Goal: Task Accomplishment & Management: Manage account settings

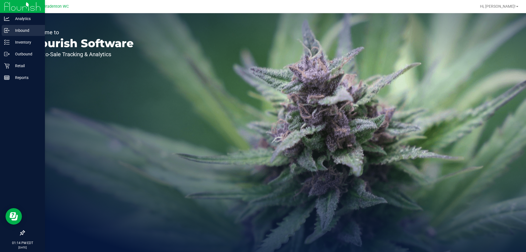
click at [15, 31] on p "Inbound" at bounding box center [26, 30] width 33 height 7
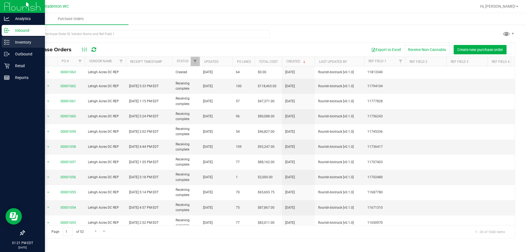
click at [16, 42] on p "Inventory" at bounding box center [26, 42] width 33 height 7
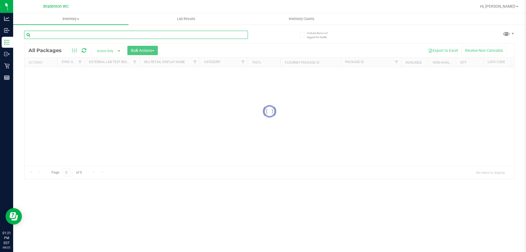
click at [94, 35] on input "text" at bounding box center [136, 35] width 224 height 8
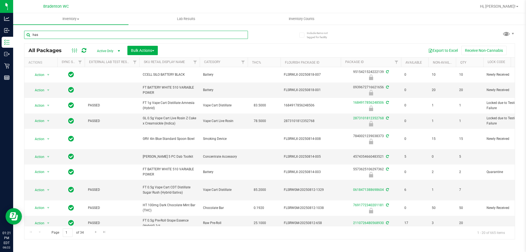
type input "hash"
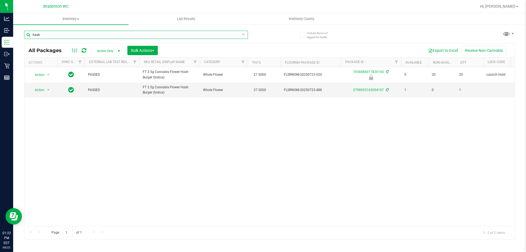
drag, startPoint x: 38, startPoint y: 34, endPoint x: 27, endPoint y: 33, distance: 11.6
click at [27, 33] on input "hash" at bounding box center [136, 35] width 224 height 8
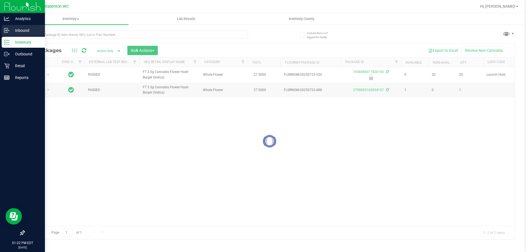
click at [18, 30] on p "Inbound" at bounding box center [26, 30] width 33 height 7
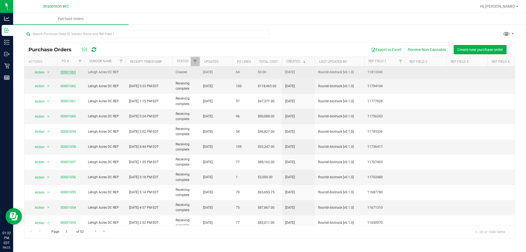
click at [67, 73] on link "00001063" at bounding box center [68, 72] width 15 height 4
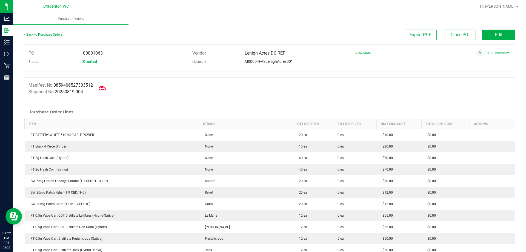
click at [102, 88] on icon at bounding box center [102, 88] width 7 height 7
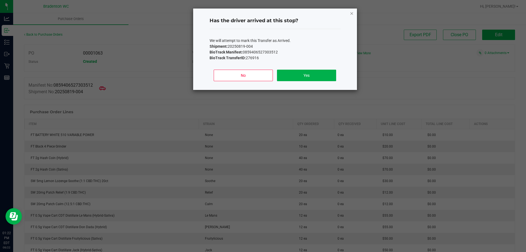
click at [352, 14] on icon "Close" at bounding box center [352, 13] width 4 height 7
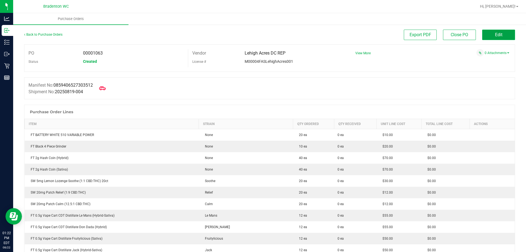
click at [496, 34] on span "Edit" at bounding box center [498, 34] width 7 height 5
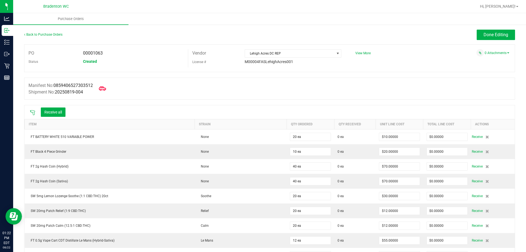
click at [104, 88] on icon at bounding box center [102, 88] width 7 height 4
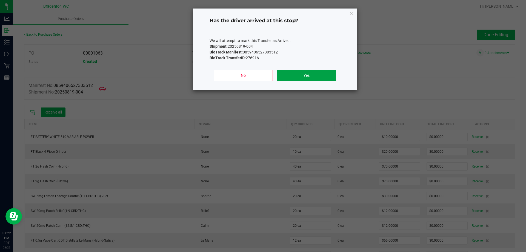
click at [304, 75] on button "Yes" at bounding box center [306, 76] width 59 height 12
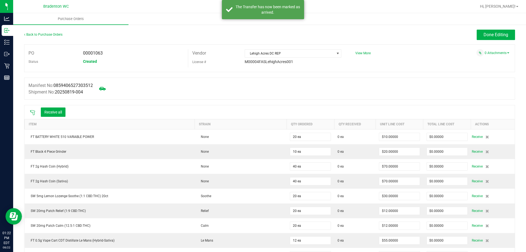
click at [33, 112] on icon at bounding box center [32, 112] width 5 height 5
click at [32, 112] on icon at bounding box center [32, 112] width 5 height 5
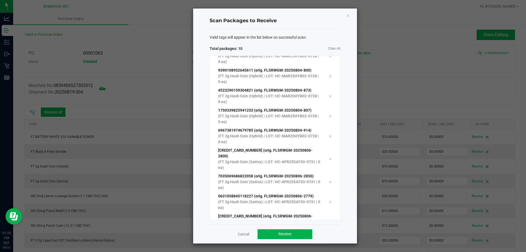
scroll to position [30, 0]
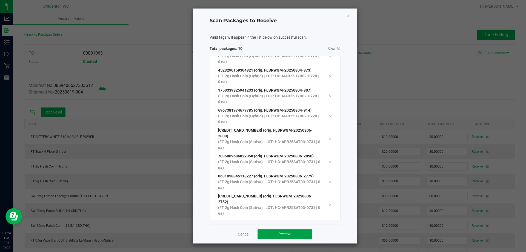
click at [296, 237] on button "Receive" at bounding box center [284, 234] width 55 height 10
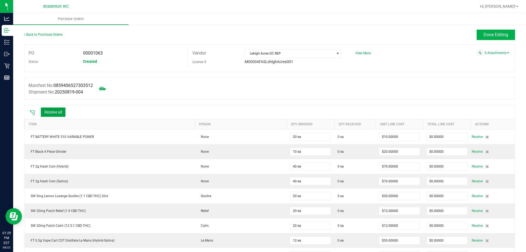
click at [53, 109] on button "Receive all" at bounding box center [53, 111] width 25 height 9
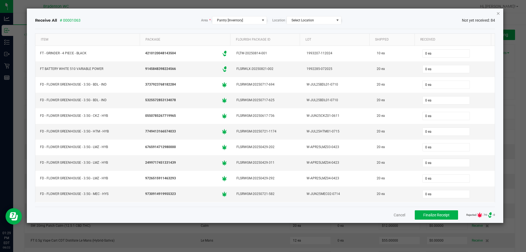
click at [499, 13] on icon "Close" at bounding box center [498, 13] width 4 height 7
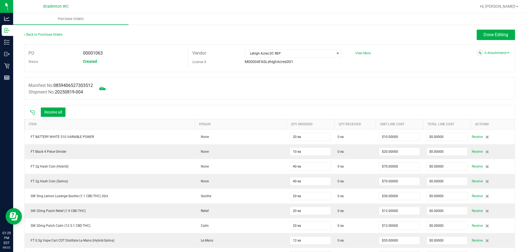
click at [34, 112] on icon at bounding box center [32, 112] width 5 height 5
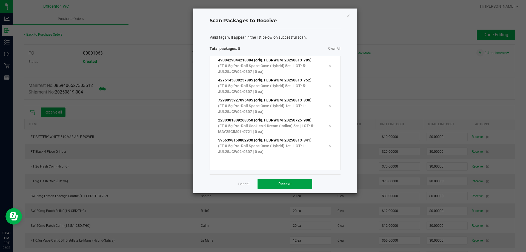
click at [272, 181] on button "Receive" at bounding box center [284, 184] width 55 height 10
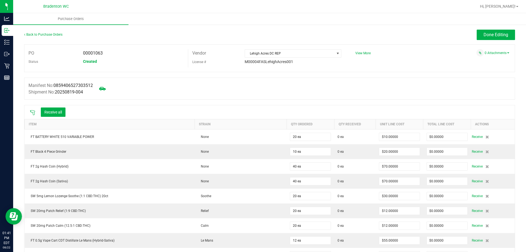
click at [32, 110] on icon at bounding box center [32, 112] width 5 height 5
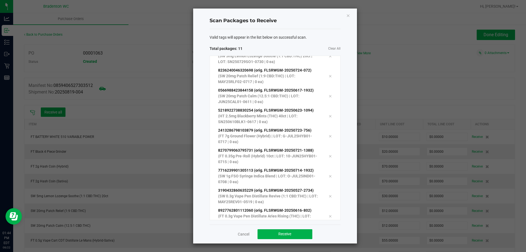
scroll to position [70, 0]
click at [274, 232] on button "Receive" at bounding box center [284, 234] width 55 height 10
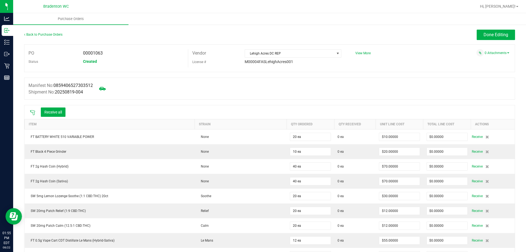
click at [32, 110] on icon at bounding box center [32, 112] width 5 height 5
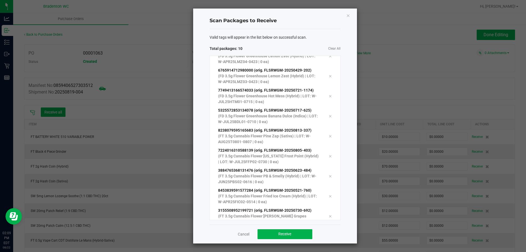
scroll to position [30, 0]
click at [303, 235] on button "Receive" at bounding box center [284, 234] width 55 height 10
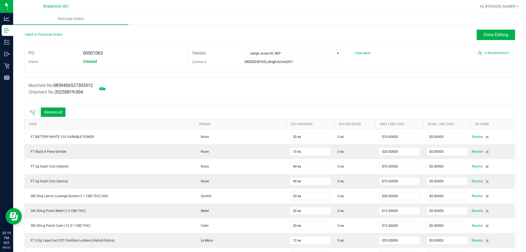
click at [34, 111] on icon at bounding box center [32, 112] width 5 height 5
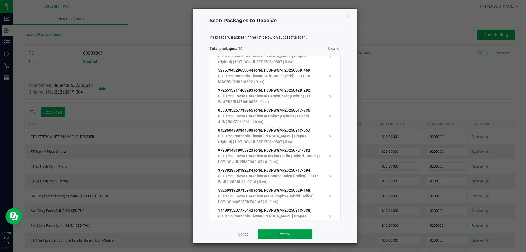
click at [302, 234] on button "Receive" at bounding box center [284, 234] width 55 height 10
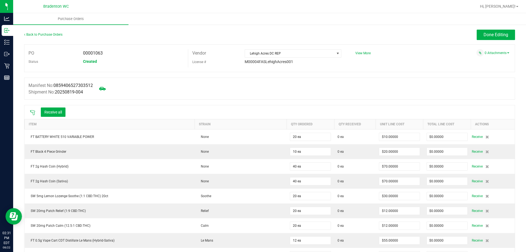
click at [32, 113] on icon at bounding box center [32, 112] width 5 height 5
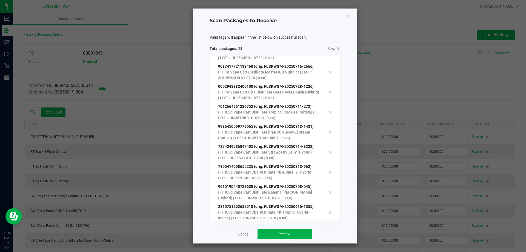
scroll to position [216, 0]
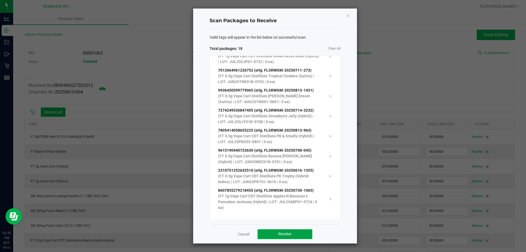
click at [289, 234] on span "Receive" at bounding box center [284, 233] width 13 height 4
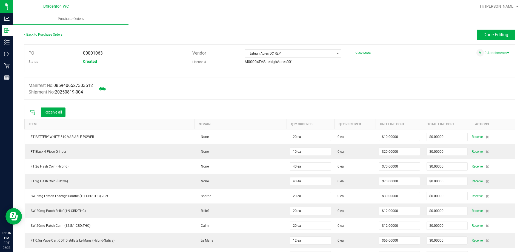
click at [32, 111] on icon at bounding box center [32, 112] width 5 height 5
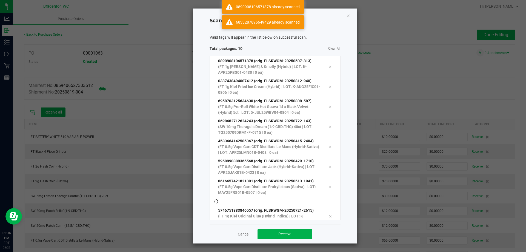
scroll to position [39, 0]
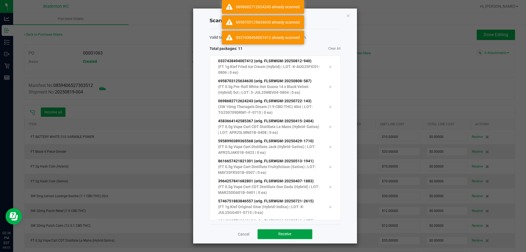
click at [298, 238] on button "Receive" at bounding box center [284, 234] width 55 height 10
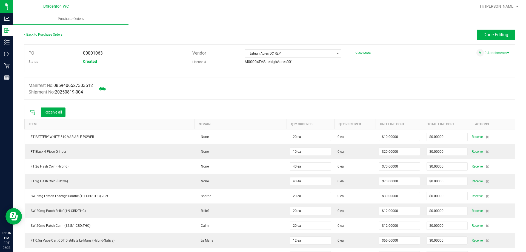
click at [30, 114] on icon at bounding box center [32, 112] width 5 height 5
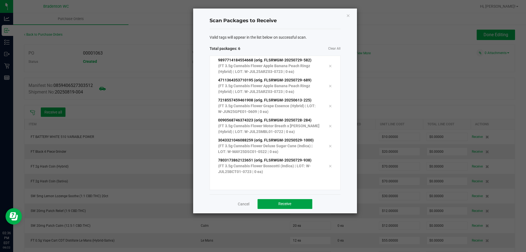
click at [292, 207] on button "Receive" at bounding box center [284, 204] width 55 height 10
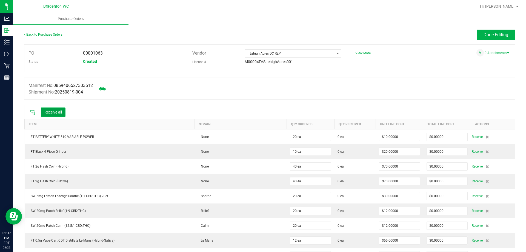
click at [47, 108] on button "Receive all" at bounding box center [53, 111] width 25 height 9
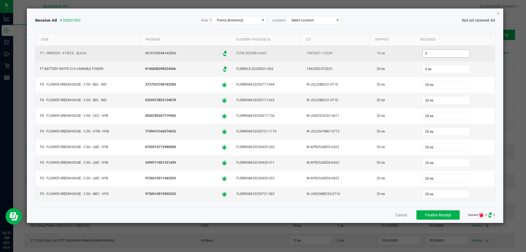
click at [444, 53] on input "0" at bounding box center [446, 54] width 47 height 8
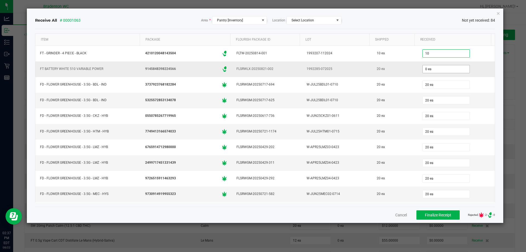
type input "10 ea"
click at [429, 70] on input "0" at bounding box center [446, 69] width 47 height 8
click at [470, 64] on div "10 ea" at bounding box center [456, 69] width 71 height 11
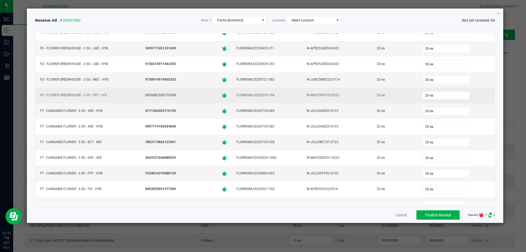
scroll to position [0, 0]
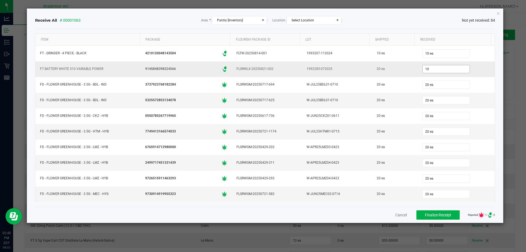
click at [427, 70] on input "10" at bounding box center [446, 69] width 47 height 8
type input "0"
type input "20 ea"
click at [500, 12] on div "Receive All # 00001063 Area * Pantry [Inventory] Location Select Location Not y…" at bounding box center [265, 115] width 476 height 214
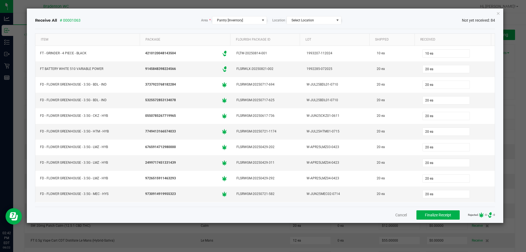
click at [497, 14] on icon "Close" at bounding box center [498, 13] width 4 height 7
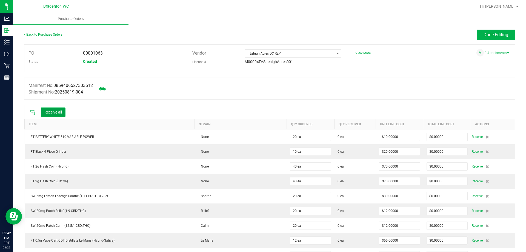
click at [52, 113] on button "Receive all" at bounding box center [53, 111] width 25 height 9
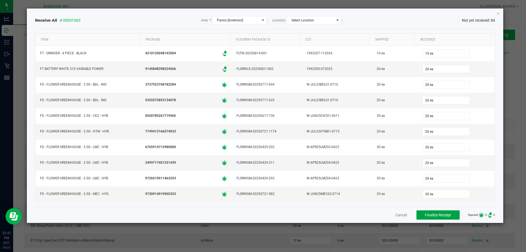
click at [435, 212] on span "Finalize Receipt" at bounding box center [438, 214] width 26 height 4
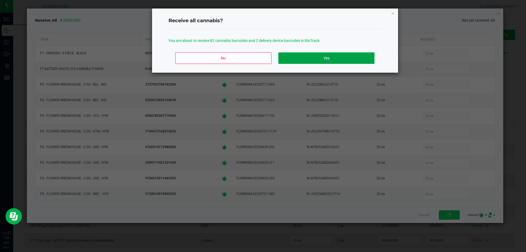
click at [318, 53] on button "Yes" at bounding box center [326, 58] width 96 height 12
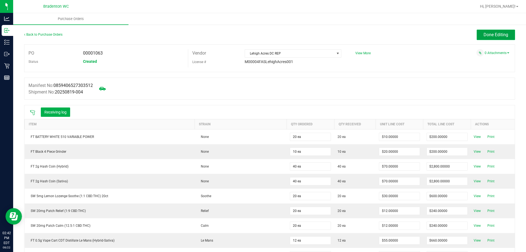
click at [491, 35] on span "Done Editing" at bounding box center [495, 34] width 25 height 5
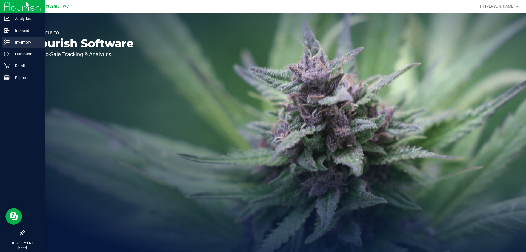
click at [22, 44] on p "Inventory" at bounding box center [26, 42] width 33 height 7
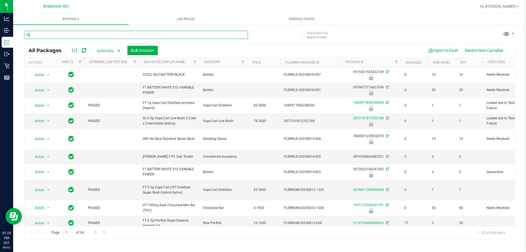
click at [112, 35] on input "text" at bounding box center [136, 35] width 224 height 8
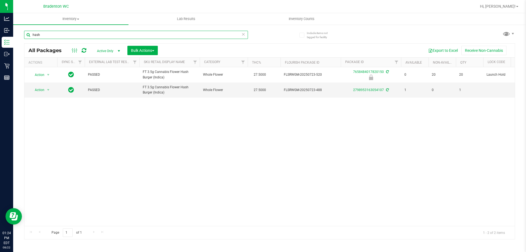
type input "hash"
click at [52, 35] on input "hash" at bounding box center [136, 35] width 224 height 8
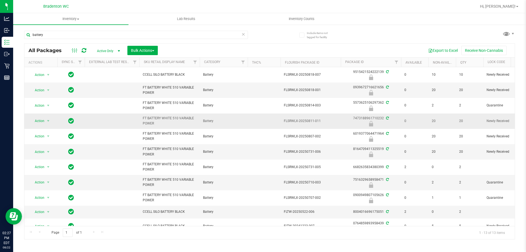
click at [166, 116] on span "FT BATTERY WHITE 510 VARIABLE POWER" at bounding box center [170, 121] width 54 height 10
copy tr "FT BATTERY WHITE 510 VARIABLE POWER"
click at [102, 33] on input "battery" at bounding box center [136, 35] width 224 height 8
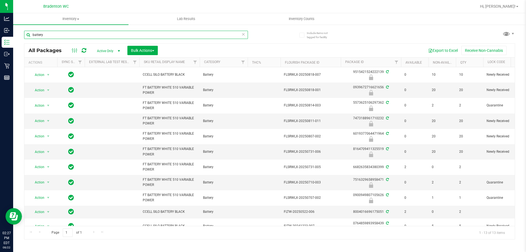
click at [102, 33] on input "battery" at bounding box center [136, 35] width 224 height 8
paste input "FT BATTERY WHITE 510 VARIABLE POWER"
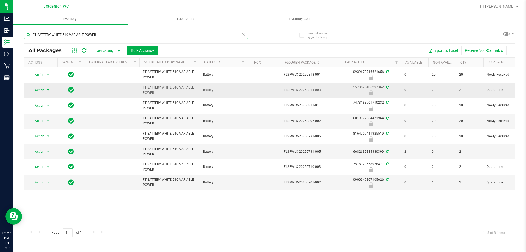
type input "FT BATTERY WHITE 510 VARIABLE POWER"
click at [46, 90] on span "select" at bounding box center [48, 90] width 7 height 8
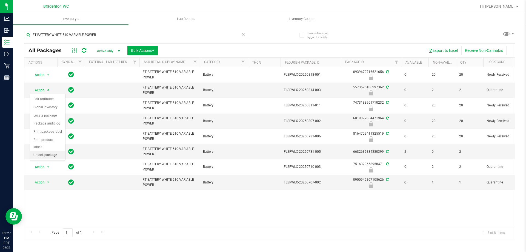
click at [47, 151] on li "Unlock package" at bounding box center [47, 155] width 35 height 8
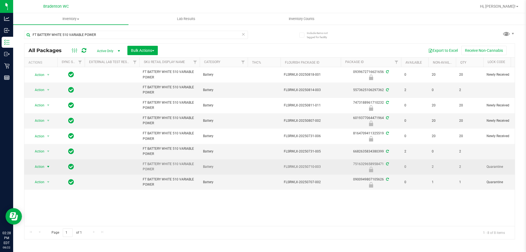
click at [45, 167] on span "select" at bounding box center [48, 167] width 7 height 8
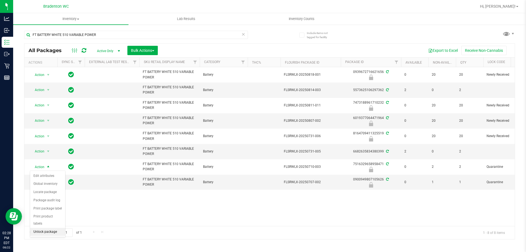
click at [46, 228] on li "Unlock package" at bounding box center [47, 232] width 35 height 8
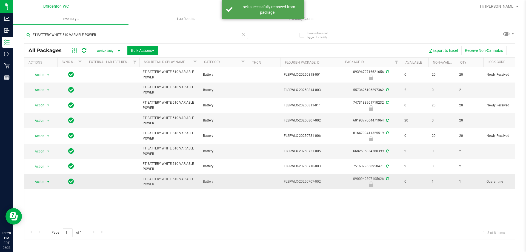
click at [45, 182] on span "select" at bounding box center [48, 182] width 7 height 8
click at [45, 242] on li "Unlock package" at bounding box center [47, 246] width 35 height 8
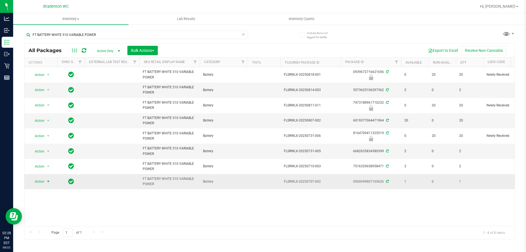
click at [37, 183] on span "Action" at bounding box center [37, 181] width 15 height 8
click at [109, 201] on div "Action Action Edit attributes Global inventory Locate package Package audit log…" at bounding box center [269, 146] width 490 height 159
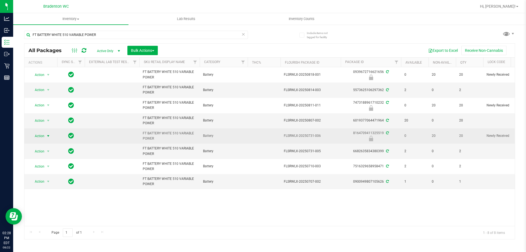
click at [46, 136] on span "select" at bounding box center [48, 136] width 4 height 4
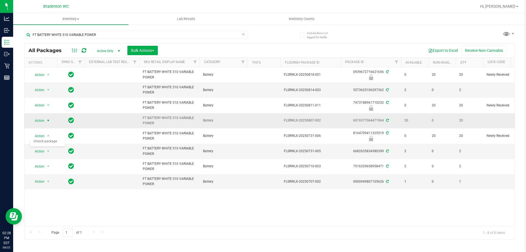
click at [48, 121] on span "select" at bounding box center [48, 120] width 4 height 4
click at [46, 169] on li "Lock package" at bounding box center [51, 170] width 42 height 8
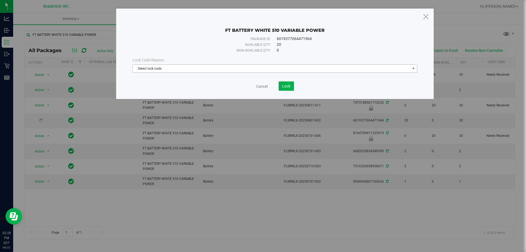
click at [215, 70] on span "Select lock code" at bounding box center [271, 69] width 277 height 8
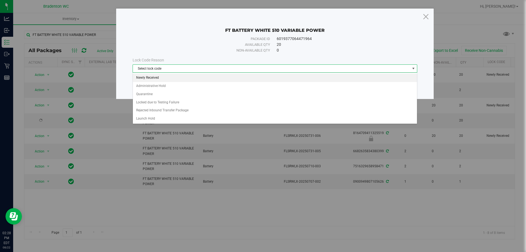
click at [195, 80] on li "Newly Received" at bounding box center [275, 78] width 284 height 8
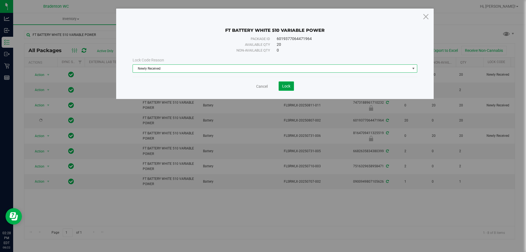
click at [290, 86] on button "Lock" at bounding box center [285, 85] width 15 height 9
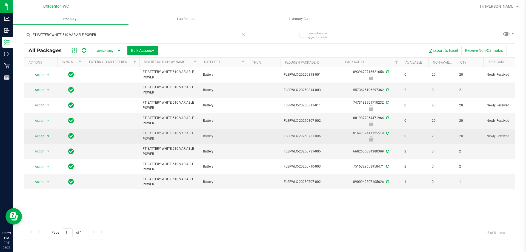
click at [40, 139] on span "Action" at bounding box center [37, 136] width 15 height 8
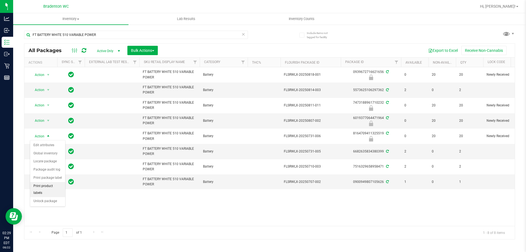
click at [51, 187] on li "Print product labels" at bounding box center [47, 189] width 35 height 15
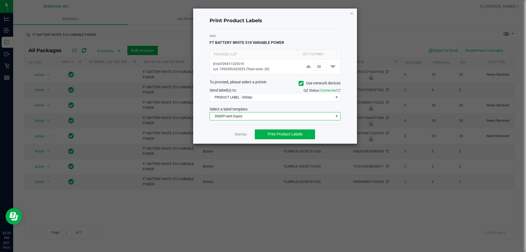
click at [248, 116] on span "300DPI with Expiry" at bounding box center [271, 116] width 123 height 8
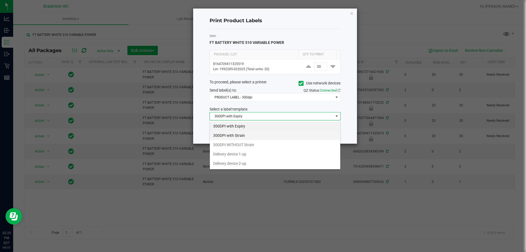
scroll to position [8, 131]
click at [245, 136] on li "300DPI with Strain" at bounding box center [275, 135] width 130 height 9
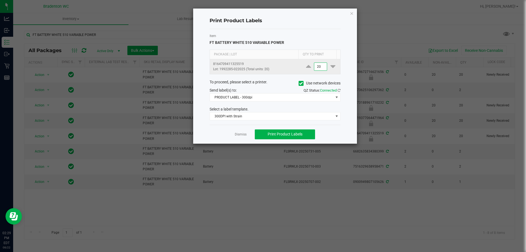
click at [318, 68] on input "20" at bounding box center [320, 67] width 13 height 8
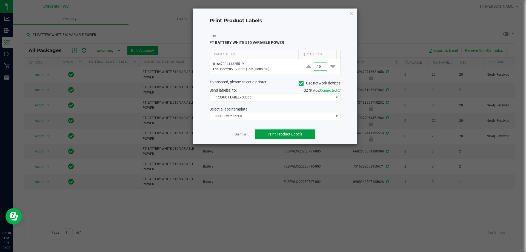
click at [308, 136] on button "Print Product Labels" at bounding box center [285, 134] width 60 height 10
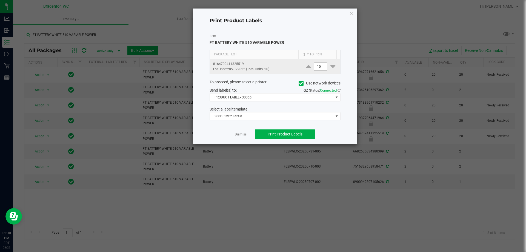
click at [314, 65] on input "10" at bounding box center [320, 67] width 13 height 8
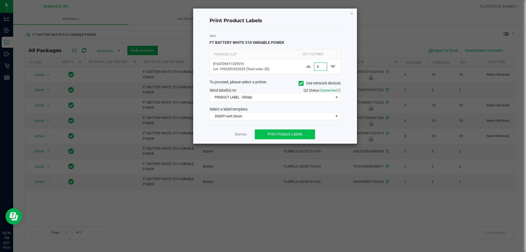
type input "6"
click at [304, 133] on button "Print Product Labels" at bounding box center [285, 134] width 60 height 10
click at [289, 138] on button "Print Product Labels" at bounding box center [285, 134] width 60 height 10
click at [275, 135] on span "Print Product Labels" at bounding box center [285, 134] width 35 height 4
click at [244, 136] on link "Dismiss" at bounding box center [241, 134] width 12 height 5
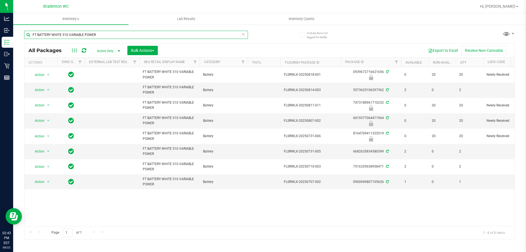
click at [98, 36] on input "FT BATTERY WHITE 510 VARIABLE POWER" at bounding box center [136, 35] width 224 height 8
click at [280, 42] on div "All Packages Active Only Active Only Lab Samples Locked All External Internal B…" at bounding box center [269, 132] width 491 height 214
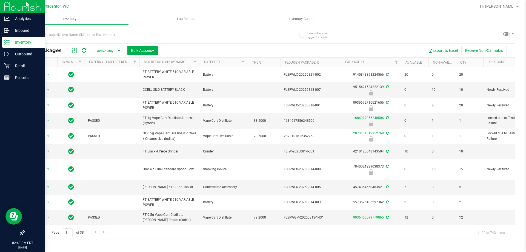
click at [15, 41] on p "Inventory" at bounding box center [26, 42] width 33 height 7
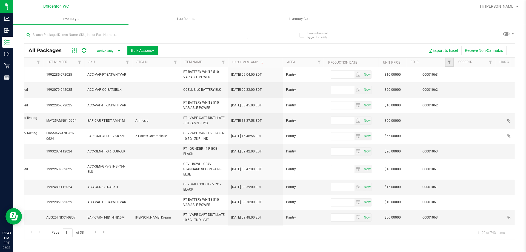
click at [452, 62] on link "Filter" at bounding box center [449, 62] width 9 height 9
click at [458, 76] on input "text" at bounding box center [476, 74] width 56 height 8
type input "1063"
click at [464, 91] on button "Filter" at bounding box center [461, 89] width 26 height 12
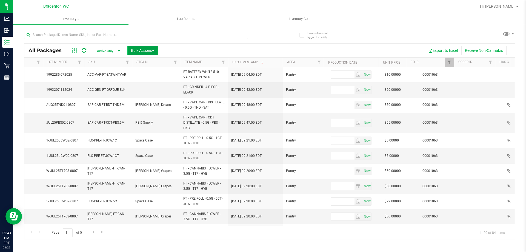
click at [141, 48] on span "Bulk Actions" at bounding box center [142, 50] width 23 height 4
click at [152, 100] on div "Lock/Unlock packages" at bounding box center [153, 103] width 45 height 9
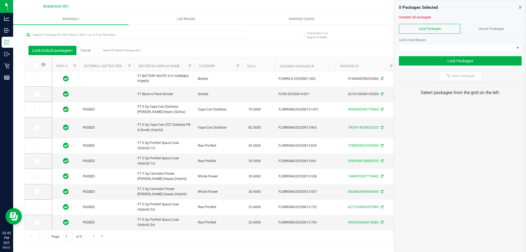
click at [98, 50] on icon at bounding box center [98, 50] width 4 height 0
click at [0, 0] on input "Select All Filtered Packages (84)" at bounding box center [0, 0] width 0 height 0
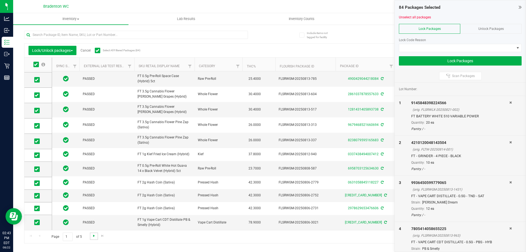
click at [92, 235] on span "Go to the next page" at bounding box center [94, 235] width 4 height 4
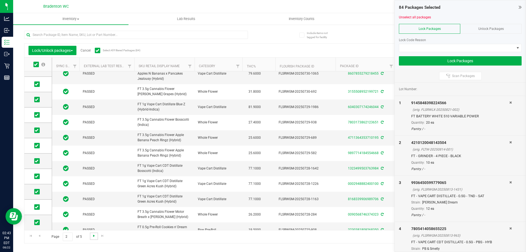
click at [93, 237] on span "Go to the next page" at bounding box center [94, 235] width 4 height 4
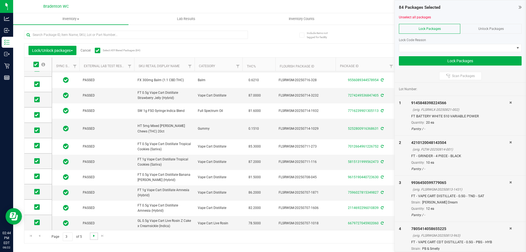
click at [94, 236] on span "Go to the next page" at bounding box center [94, 235] width 4 height 4
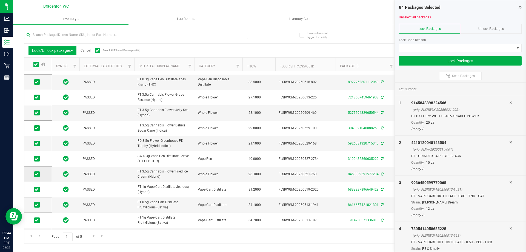
click at [36, 174] on icon at bounding box center [37, 174] width 4 height 0
click at [0, 0] on input "checkbox" at bounding box center [0, 0] width 0 height 0
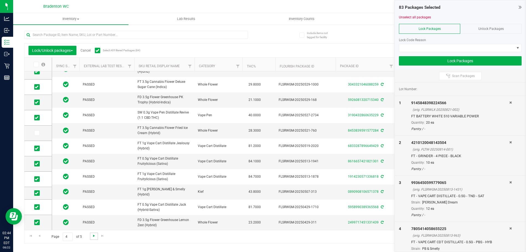
click at [93, 237] on span "Go to the next page" at bounding box center [94, 235] width 4 height 4
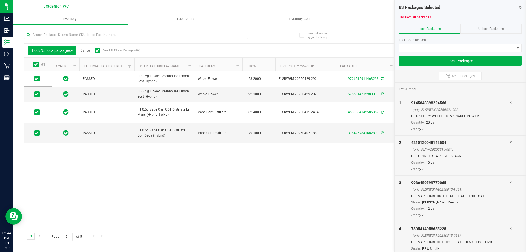
click at [31, 236] on span "Go to the first page" at bounding box center [31, 235] width 4 height 4
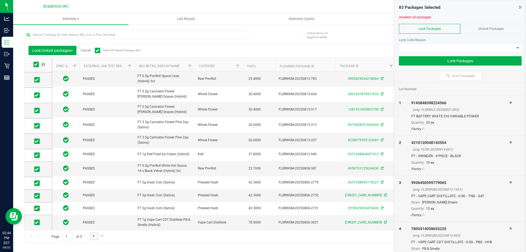
click at [92, 234] on span "Go to the next page" at bounding box center [94, 235] width 4 height 4
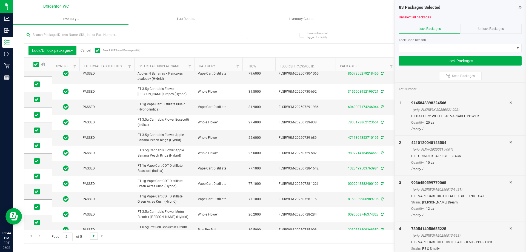
click at [95, 235] on span "Go to the next page" at bounding box center [94, 235] width 4 height 4
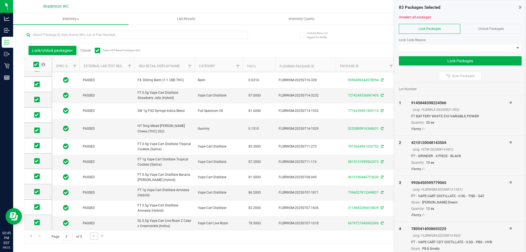
click at [95, 238] on link "Go to the next page" at bounding box center [94, 235] width 8 height 7
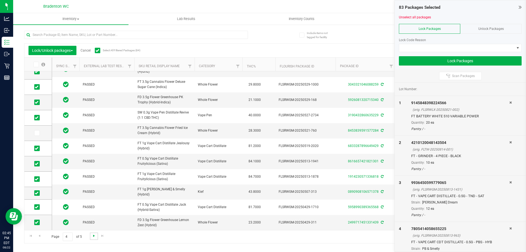
click at [95, 234] on span "Go to the next page" at bounding box center [94, 235] width 4 height 4
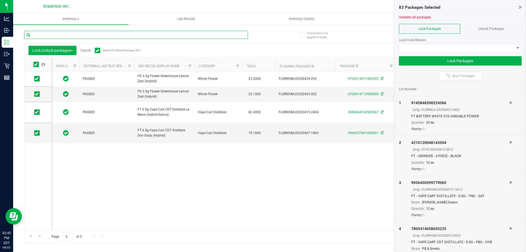
click at [101, 35] on input "text" at bounding box center [136, 35] width 224 height 8
click at [432, 47] on span at bounding box center [456, 48] width 115 height 8
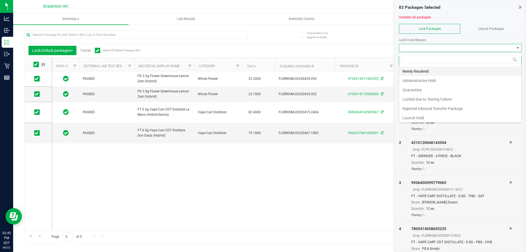
click at [425, 70] on li "Newly Received" at bounding box center [460, 71] width 122 height 9
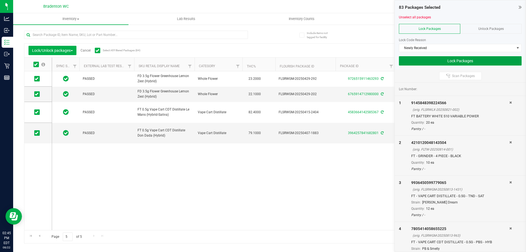
drag, startPoint x: 430, startPoint y: 61, endPoint x: 437, endPoint y: 30, distance: 31.3
click at [437, 30] on div "83 Packages Selected Unselect all packages Lock Packages Unlock Packages Lock C…" at bounding box center [460, 34] width 131 height 69
click at [422, 47] on span "Newly Received" at bounding box center [456, 48] width 115 height 8
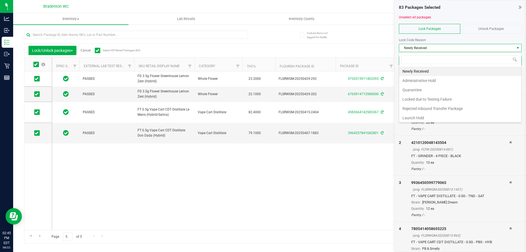
click at [410, 71] on li "Newly Received" at bounding box center [460, 71] width 122 height 9
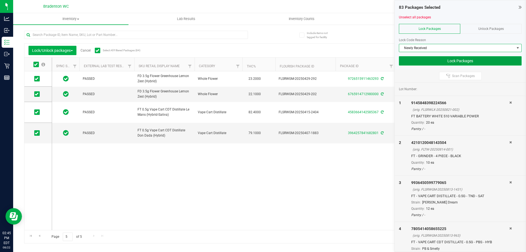
click at [433, 60] on button "Lock Packages" at bounding box center [460, 60] width 123 height 9
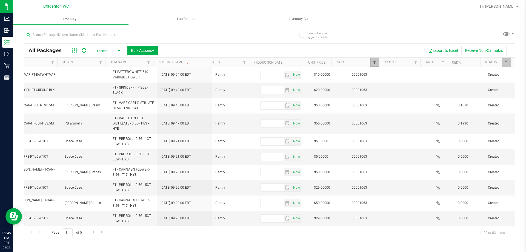
click at [376, 63] on span "Filter" at bounding box center [374, 62] width 4 height 4
click at [390, 91] on button "Filter" at bounding box center [386, 89] width 26 height 12
click at [141, 49] on span "Bulk Actions" at bounding box center [142, 50] width 23 height 4
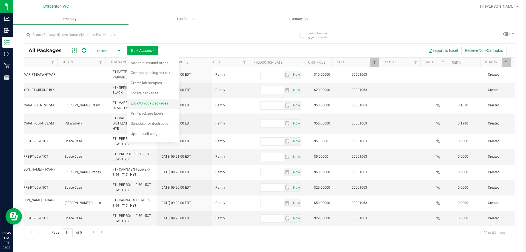
click at [149, 104] on span "Lock/Unlock packages" at bounding box center [150, 103] width 38 height 4
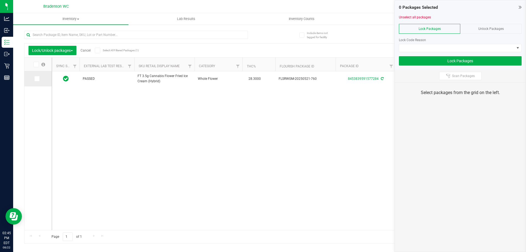
click at [37, 76] on span at bounding box center [36, 78] width 5 height 5
click at [0, 0] on input "checkbox" at bounding box center [0, 0] width 0 height 0
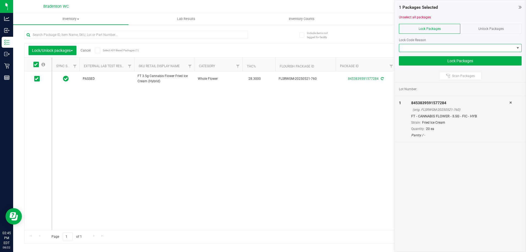
click at [453, 48] on span at bounding box center [456, 48] width 115 height 8
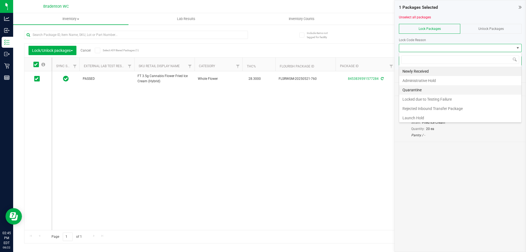
click at [433, 89] on li "Quarantine" at bounding box center [460, 89] width 122 height 9
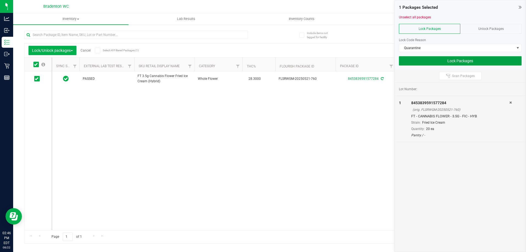
click at [429, 61] on button "Lock Packages" at bounding box center [460, 60] width 123 height 9
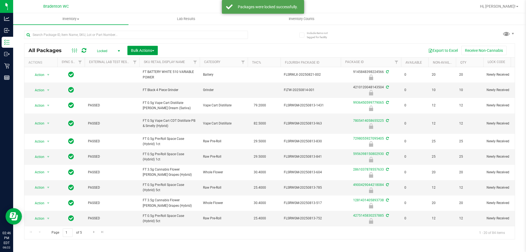
click at [154, 50] on span "Bulk Actions" at bounding box center [142, 50] width 23 height 4
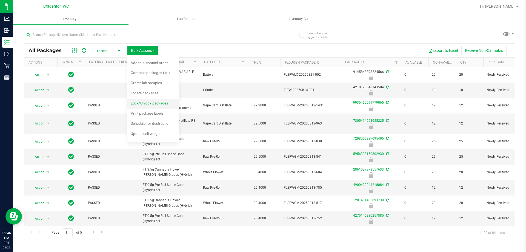
click at [150, 103] on span "Lock/Unlock packages" at bounding box center [150, 103] width 38 height 4
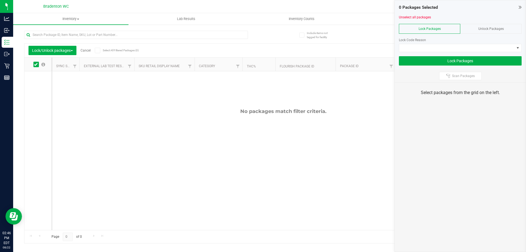
click at [480, 25] on div "Unlock Packages" at bounding box center [490, 29] width 61 height 10
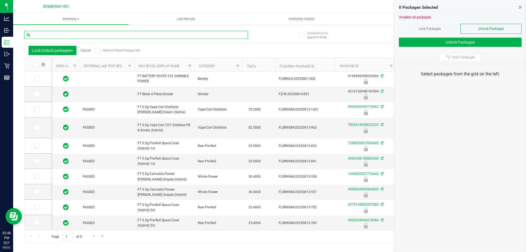
click at [115, 35] on input "text" at bounding box center [136, 35] width 224 height 8
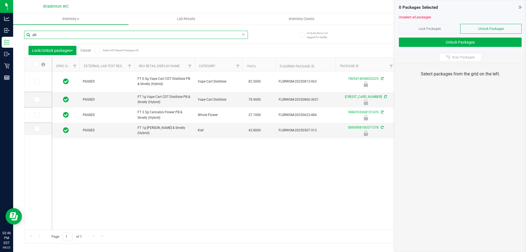
type input "pb"
drag, startPoint x: 243, startPoint y: 232, endPoint x: 257, endPoint y: 229, distance: 14.0
click at [257, 230] on div "Page 1 of 1 1 - 4 of 4 items" at bounding box center [269, 236] width 490 height 13
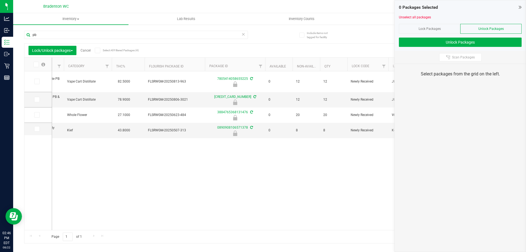
scroll to position [0, 162]
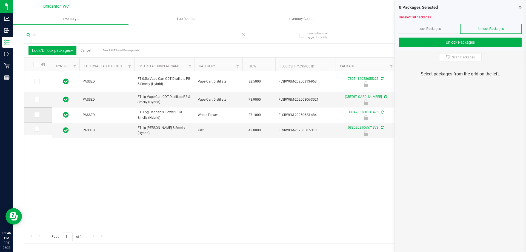
click at [35, 115] on icon at bounding box center [37, 115] width 4 height 0
click at [0, 0] on input "checkbox" at bounding box center [0, 0] width 0 height 0
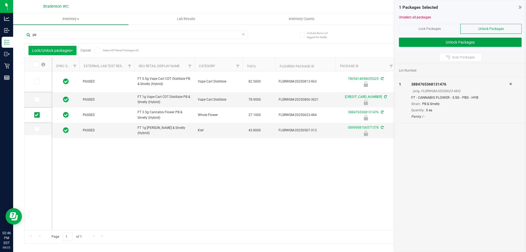
click at [447, 38] on button "Unlock Packages" at bounding box center [460, 42] width 123 height 9
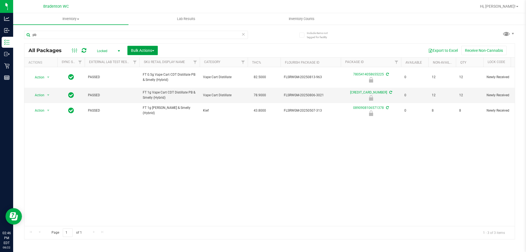
click at [135, 50] on span "Bulk Actions" at bounding box center [142, 50] width 23 height 4
click at [155, 104] on span "Lock/Unlock packages" at bounding box center [150, 103] width 38 height 4
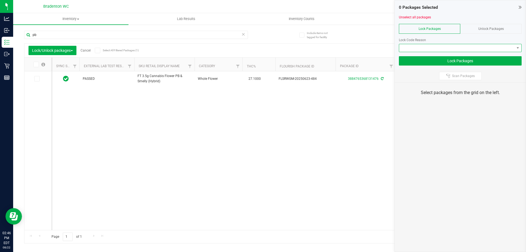
click at [455, 48] on span at bounding box center [456, 48] width 115 height 8
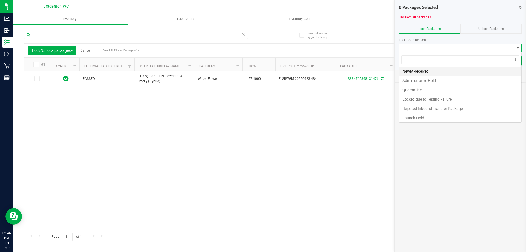
scroll to position [8, 123]
click at [419, 88] on li "Quarantine" at bounding box center [460, 89] width 122 height 9
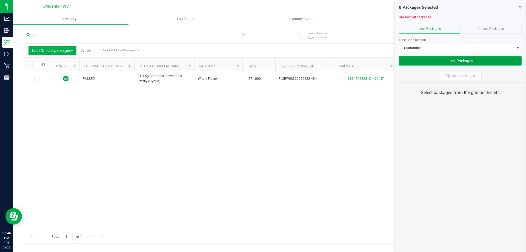
click at [431, 60] on button "Lock Packages" at bounding box center [460, 60] width 123 height 9
click at [36, 79] on icon at bounding box center [37, 79] width 4 height 0
click at [0, 0] on input "checkbox" at bounding box center [0, 0] width 0 height 0
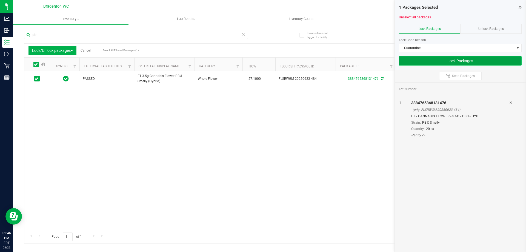
click at [443, 61] on button "Lock Packages" at bounding box center [460, 60] width 123 height 9
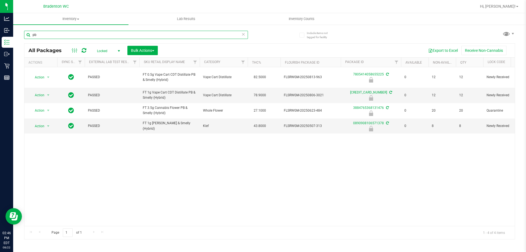
click at [50, 31] on input "pb" at bounding box center [136, 35] width 224 height 8
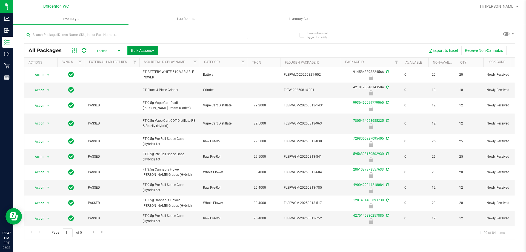
click at [131, 51] on span "Bulk Actions" at bounding box center [142, 50] width 23 height 4
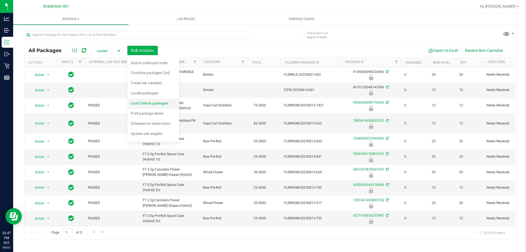
click at [154, 102] on span "Lock/Unlock packages" at bounding box center [150, 103] width 38 height 4
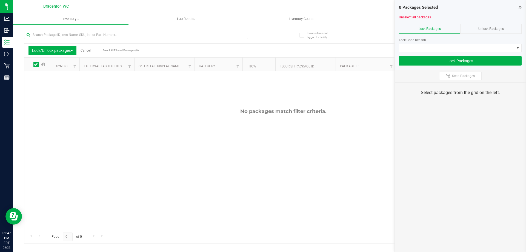
click at [496, 27] on span "Unlock Packages" at bounding box center [490, 29] width 25 height 4
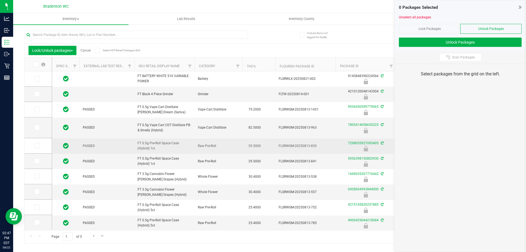
scroll to position [18, 0]
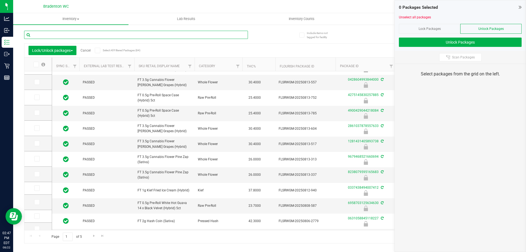
click at [73, 32] on input "text" at bounding box center [136, 35] width 224 height 8
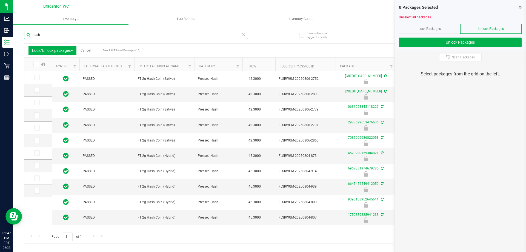
type input "hash"
click at [97, 50] on icon at bounding box center [98, 50] width 4 height 0
click at [0, 0] on input "Select All Filtered Packages (10)" at bounding box center [0, 0] width 0 height 0
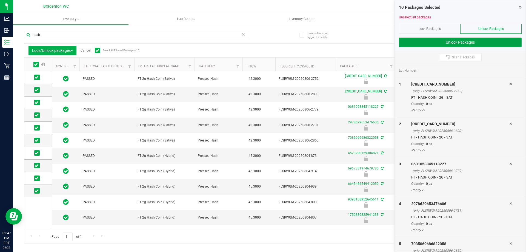
click at [463, 41] on button "Unlock Packages" at bounding box center [460, 42] width 123 height 9
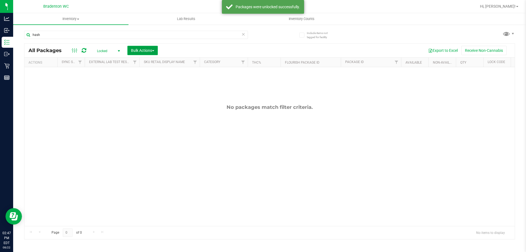
click at [142, 51] on span "Bulk Actions" at bounding box center [142, 50] width 23 height 4
click at [159, 104] on span "Lock/Unlock packages" at bounding box center [150, 103] width 38 height 4
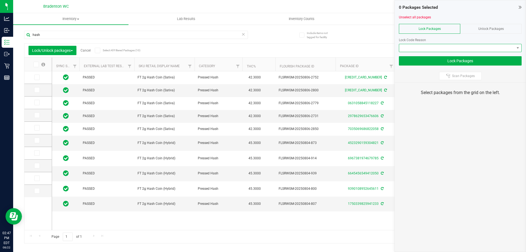
click at [434, 48] on span at bounding box center [456, 48] width 115 height 8
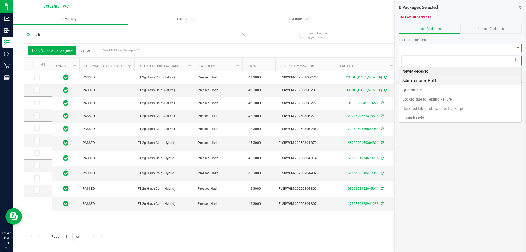
scroll to position [8, 123]
click at [418, 119] on li "Launch Hold" at bounding box center [460, 117] width 122 height 9
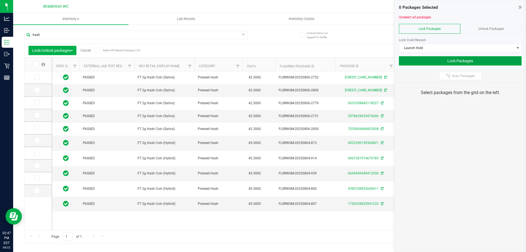
click at [426, 63] on button "Lock Packages" at bounding box center [460, 60] width 123 height 9
click at [97, 50] on icon at bounding box center [98, 50] width 4 height 0
click at [0, 0] on input "Select All Filtered Packages (10)" at bounding box center [0, 0] width 0 height 0
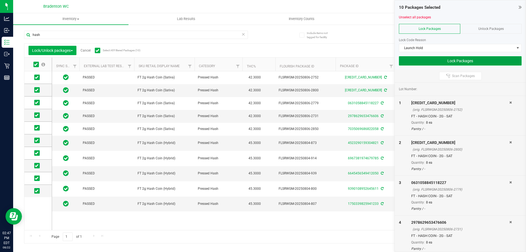
click at [426, 62] on button "Lock Packages" at bounding box center [460, 60] width 123 height 9
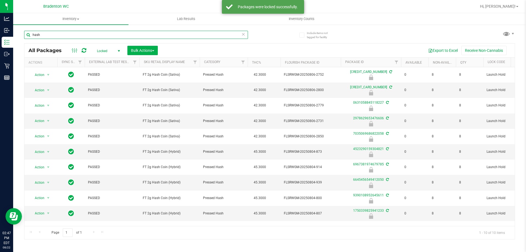
click at [111, 33] on input "hash" at bounding box center [136, 35] width 224 height 8
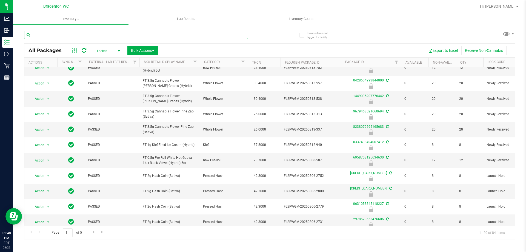
scroll to position [158, 0]
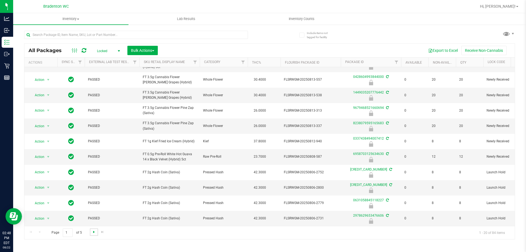
click at [93, 231] on span "Go to the next page" at bounding box center [94, 231] width 4 height 4
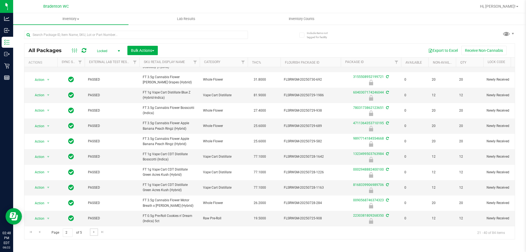
scroll to position [163, 0]
click at [91, 229] on link "Go to the next page" at bounding box center [94, 231] width 8 height 7
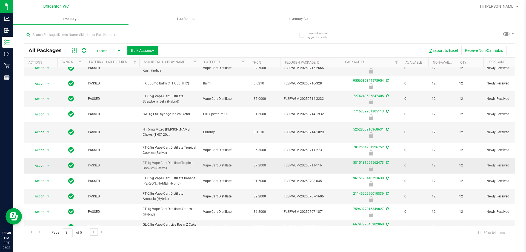
scroll to position [153, 0]
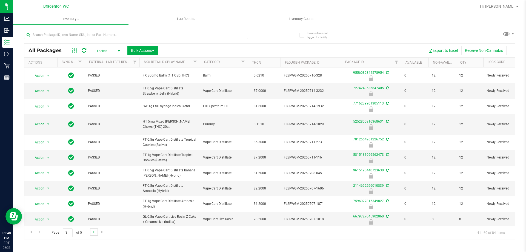
click at [90, 233] on link "Go to the next page" at bounding box center [94, 231] width 8 height 7
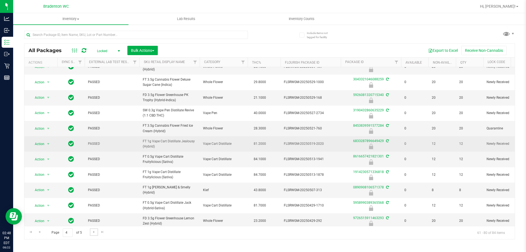
scroll to position [158, 0]
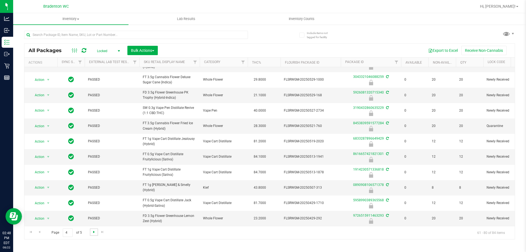
click at [94, 230] on span "Go to the next page" at bounding box center [94, 231] width 4 height 4
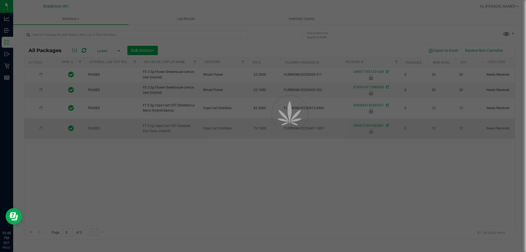
scroll to position [0, 0]
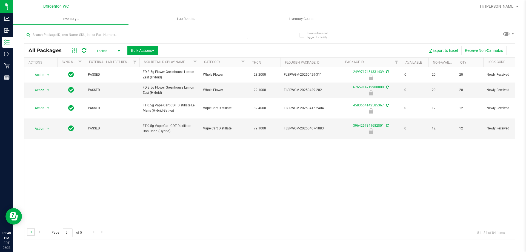
click at [27, 231] on link "Go to the first page" at bounding box center [31, 231] width 8 height 7
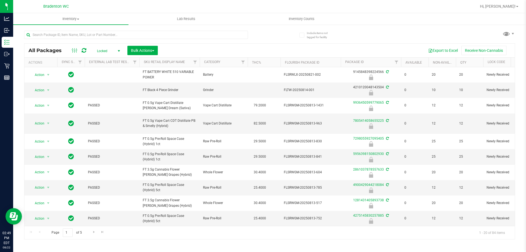
click at [276, 37] on div "All Packages Locked Active Only Lab Samples Locked All External Internal Bulk A…" at bounding box center [269, 132] width 491 height 214
click at [160, 38] on input "text" at bounding box center [136, 35] width 224 height 8
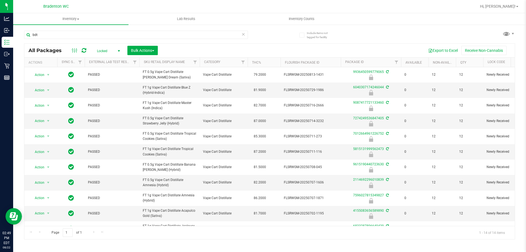
click at [187, 65] on th "Sku Retail Display Name" at bounding box center [169, 63] width 60 height 10
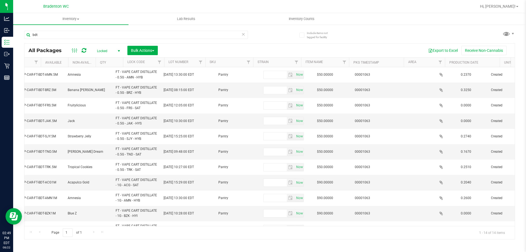
scroll to position [0, 556]
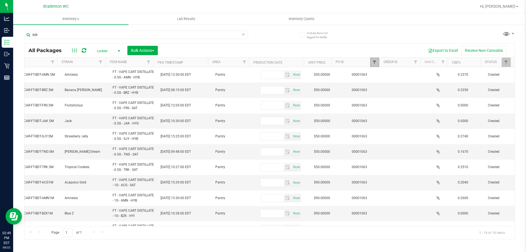
click at [373, 63] on span "Filter" at bounding box center [374, 62] width 4 height 4
click at [392, 73] on input "1063" at bounding box center [401, 74] width 56 height 8
click at [410, 87] on button "Clear" at bounding box center [416, 89] width 26 height 12
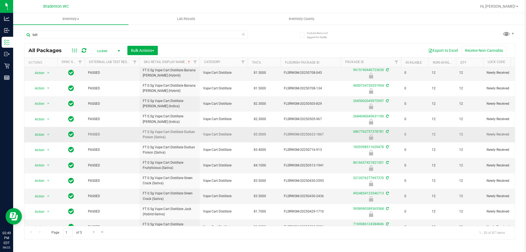
scroll to position [153, 0]
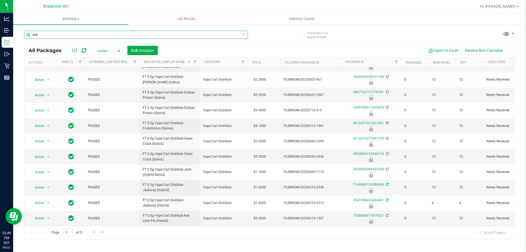
click at [57, 36] on input "bdt" at bounding box center [136, 35] width 224 height 8
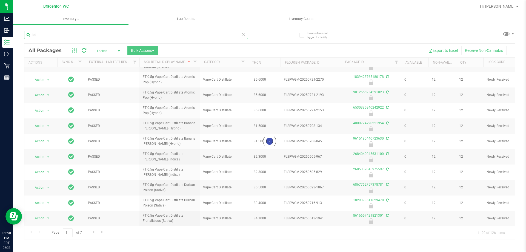
click at [93, 35] on input "bd" at bounding box center [136, 35] width 224 height 8
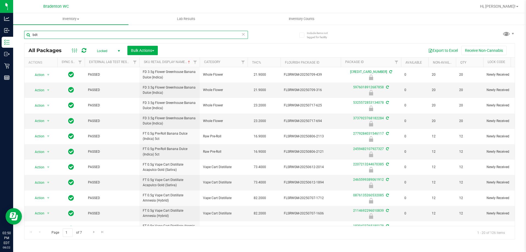
type input "bdt"
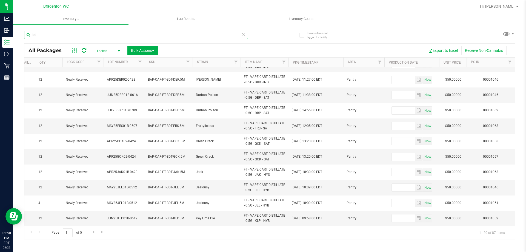
scroll to position [153, 421]
click at [93, 232] on span "Go to the next page" at bounding box center [94, 231] width 4 height 4
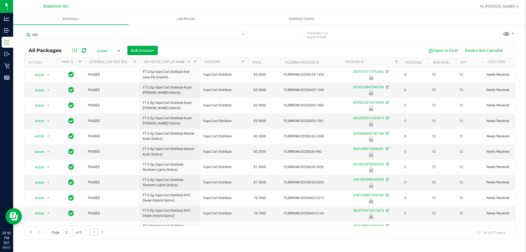
click at [92, 234] on link "Go to the next page" at bounding box center [94, 231] width 8 height 7
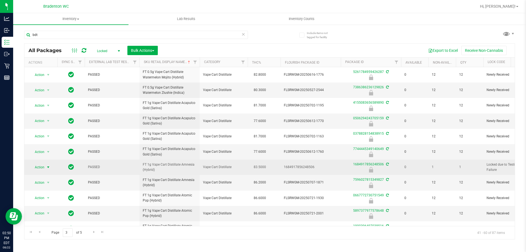
click at [39, 166] on span "Action" at bounding box center [37, 167] width 15 height 8
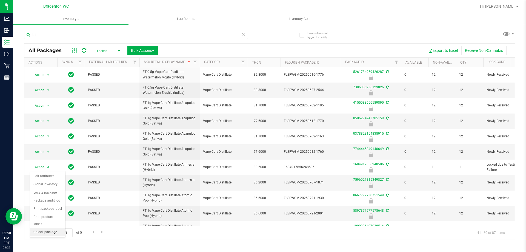
click at [47, 228] on li "Unlock package" at bounding box center [47, 232] width 35 height 8
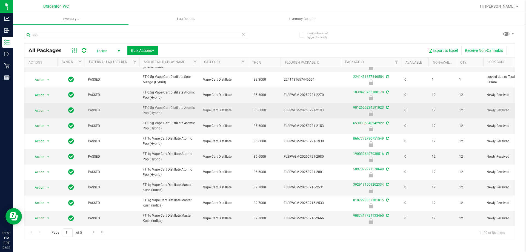
scroll to position [126, 0]
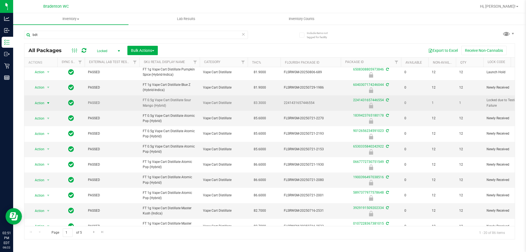
click at [46, 103] on span "select" at bounding box center [48, 103] width 7 height 8
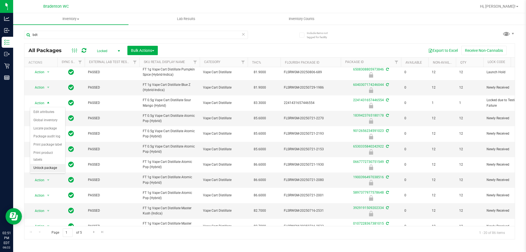
click at [50, 164] on li "Unlock package" at bounding box center [47, 168] width 35 height 8
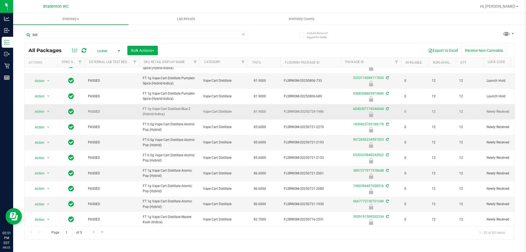
scroll to position [153, 0]
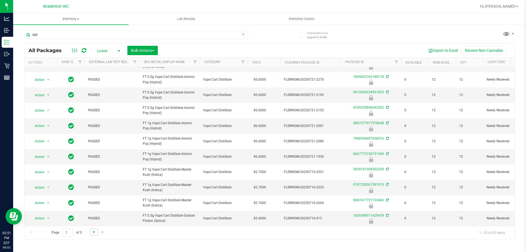
click at [92, 231] on span "Go to the next page" at bounding box center [94, 231] width 4 height 4
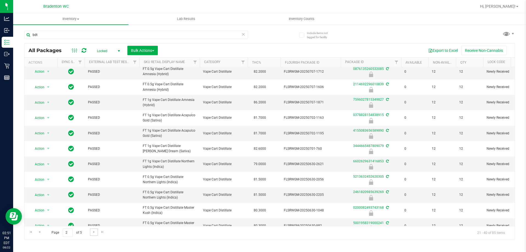
scroll to position [153, 0]
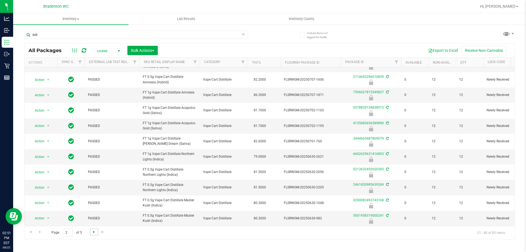
click at [92, 232] on span "Go to the next page" at bounding box center [94, 231] width 4 height 4
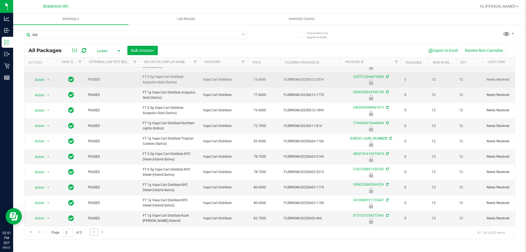
scroll to position [153, 0]
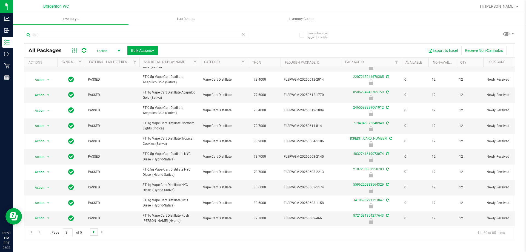
click at [92, 232] on span "Go to the next page" at bounding box center [94, 231] width 4 height 4
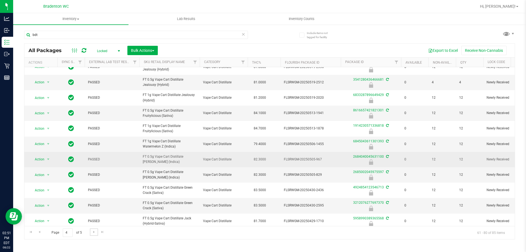
scroll to position [153, 0]
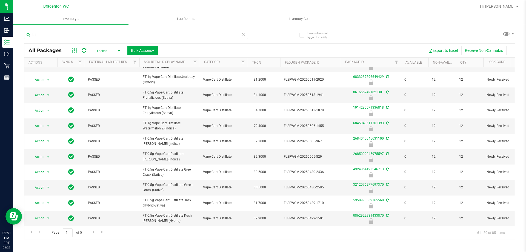
click at [117, 50] on span "select" at bounding box center [119, 51] width 4 height 4
click at [115, 58] on li "Active Only" at bounding box center [107, 60] width 30 height 8
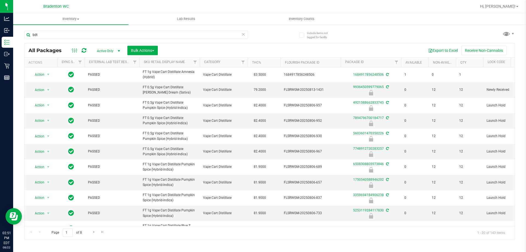
click at [187, 63] on th "Sku Retail Display Name" at bounding box center [169, 63] width 60 height 10
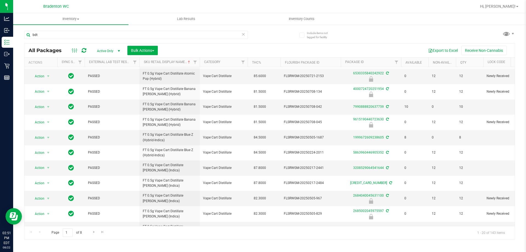
scroll to position [151, 0]
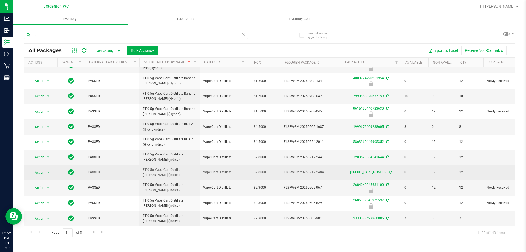
click at [48, 170] on span "select" at bounding box center [48, 172] width 4 height 4
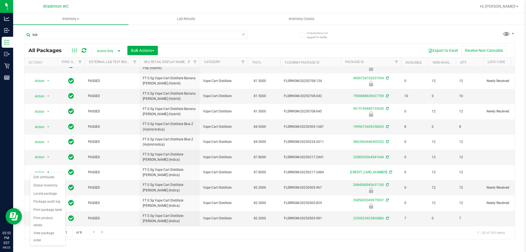
click at [363, 51] on div "Export to Excel Receive Non-Cannabis" at bounding box center [336, 50] width 349 height 9
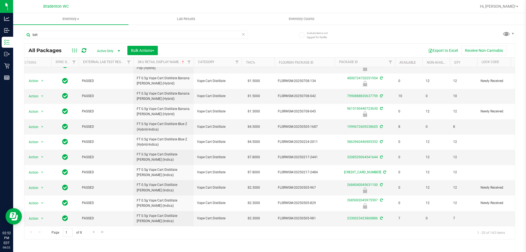
scroll to position [0, 8]
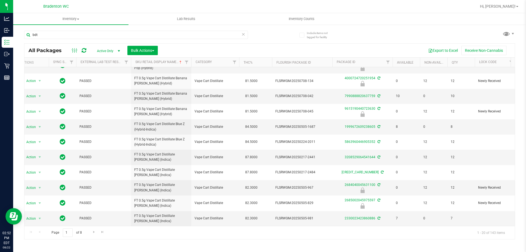
click at [118, 49] on span "select" at bounding box center [119, 51] width 4 height 4
click at [197, 51] on div "Export to Excel Receive Non-Cannabis" at bounding box center [336, 50] width 349 height 9
click at [92, 231] on span "Go to the next page" at bounding box center [94, 231] width 4 height 4
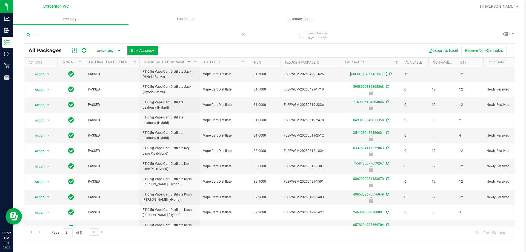
scroll to position [151, 0]
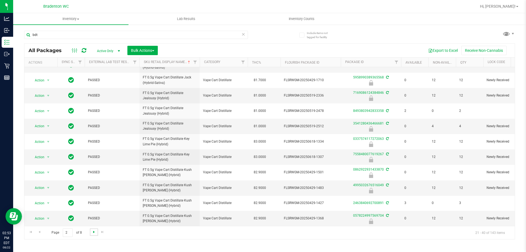
click at [94, 230] on span "Go to the next page" at bounding box center [94, 231] width 4 height 4
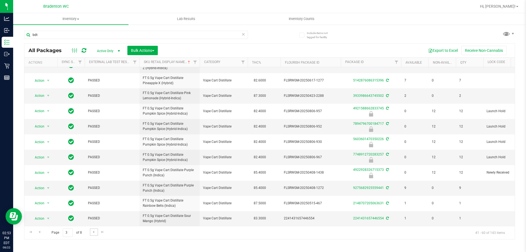
scroll to position [151, 0]
click at [41, 214] on span "Action" at bounding box center [37, 218] width 15 height 8
click at [49, 172] on li "Lock package" at bounding box center [51, 172] width 42 height 8
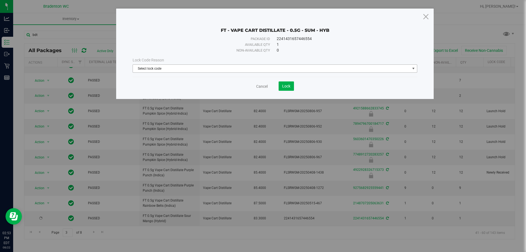
click at [219, 70] on span "Select lock code" at bounding box center [271, 69] width 277 height 8
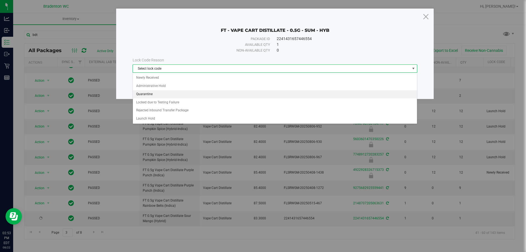
click at [182, 93] on li "Quarantine" at bounding box center [275, 94] width 284 height 8
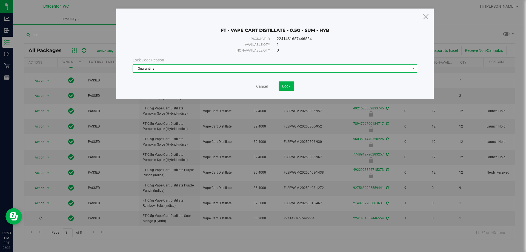
click at [285, 70] on span "Quarantine" at bounding box center [271, 69] width 277 height 8
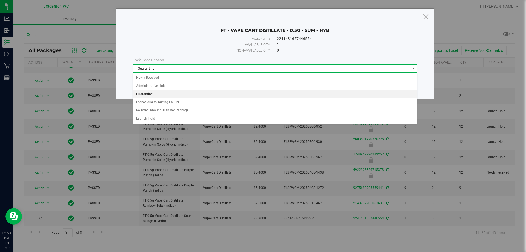
click at [263, 95] on li "Quarantine" at bounding box center [275, 94] width 284 height 8
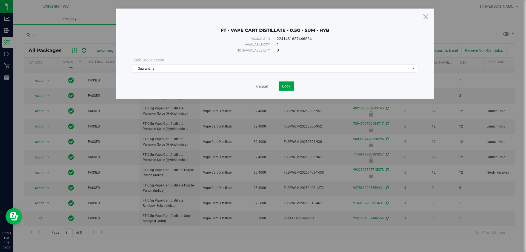
click at [283, 83] on button "Lock" at bounding box center [285, 85] width 15 height 9
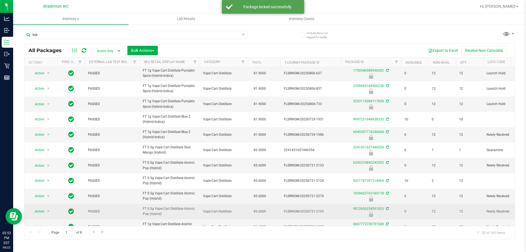
scroll to position [110, 0]
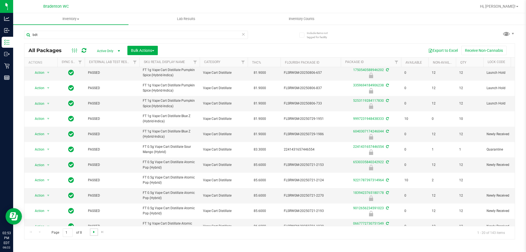
click at [93, 233] on span "Go to the next page" at bounding box center [94, 231] width 4 height 4
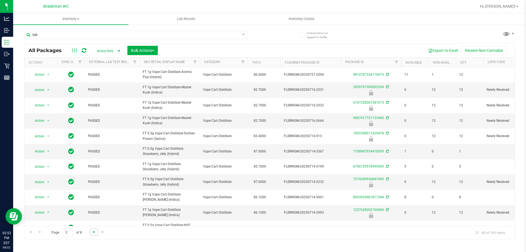
click at [93, 233] on span "Go to the next page" at bounding box center [94, 231] width 4 height 4
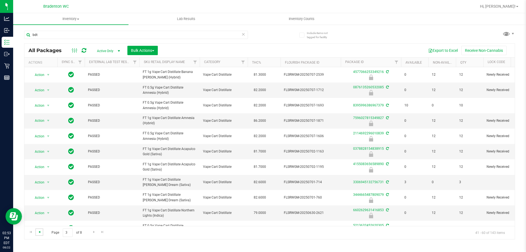
click at [38, 231] on span "Go to the previous page" at bounding box center [39, 231] width 4 height 4
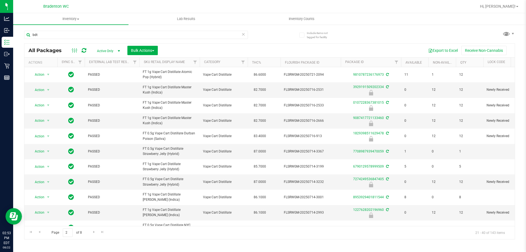
click at [187, 65] on th "Sku Retail Display Name" at bounding box center [169, 63] width 60 height 10
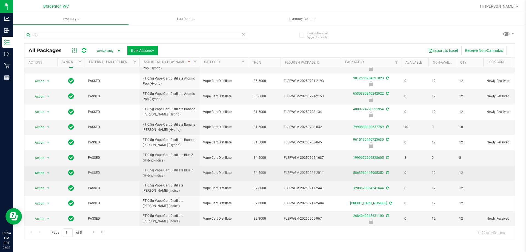
scroll to position [151, 0]
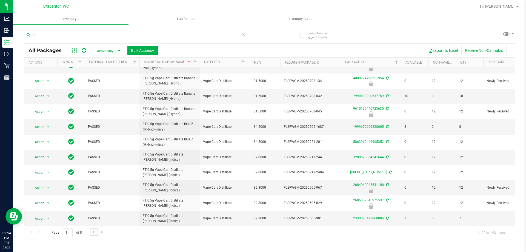
click at [91, 232] on link "Go to the next page" at bounding box center [94, 231] width 8 height 7
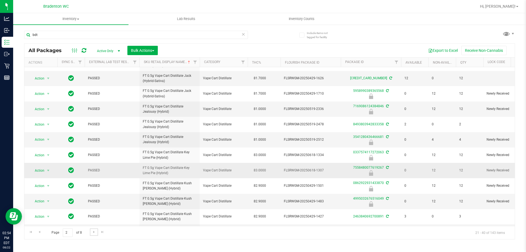
scroll to position [151, 0]
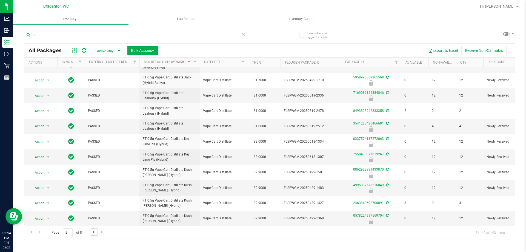
click at [93, 232] on span "Go to the next page" at bounding box center [94, 231] width 4 height 4
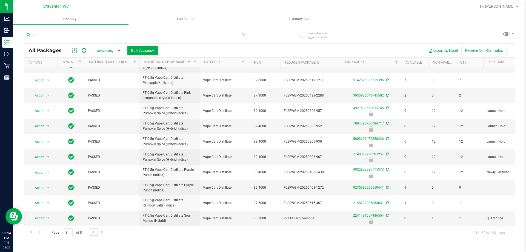
scroll to position [151, 0]
click at [96, 233] on link "Go to the next page" at bounding box center [94, 231] width 8 height 7
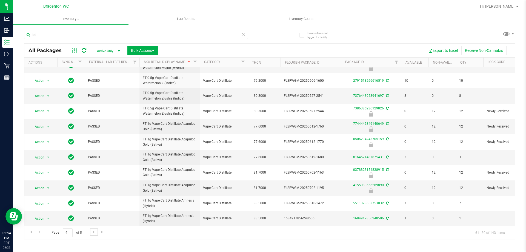
scroll to position [151, 0]
click at [48, 216] on span "select" at bounding box center [48, 218] width 4 height 4
click at [38, 174] on li "Lock package" at bounding box center [51, 172] width 42 height 8
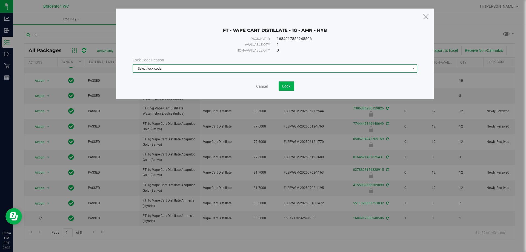
click at [306, 68] on span "Select lock code" at bounding box center [271, 69] width 277 height 8
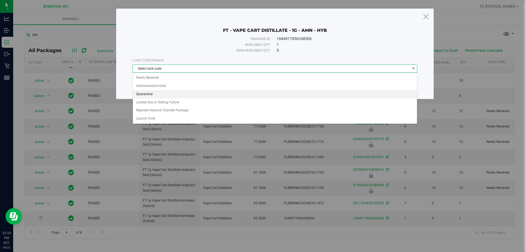
click at [153, 94] on li "Quarantine" at bounding box center [275, 94] width 284 height 8
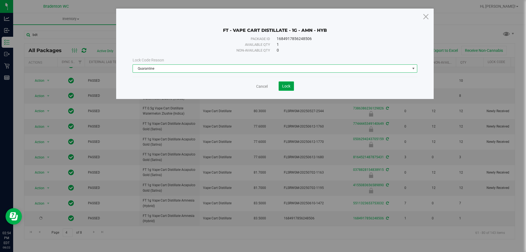
click at [285, 86] on span "Lock" at bounding box center [286, 86] width 8 height 4
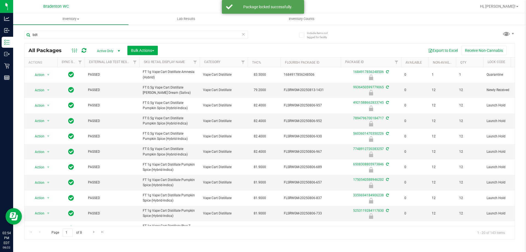
click at [185, 64] on th "Sku Retail Display Name" at bounding box center [169, 63] width 60 height 10
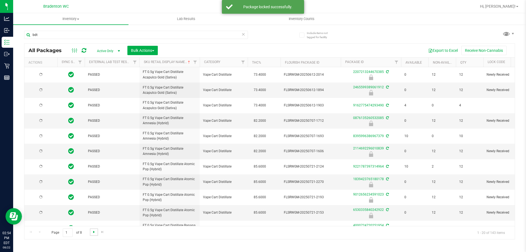
click at [92, 232] on span "Go to the next page" at bounding box center [94, 231] width 4 height 4
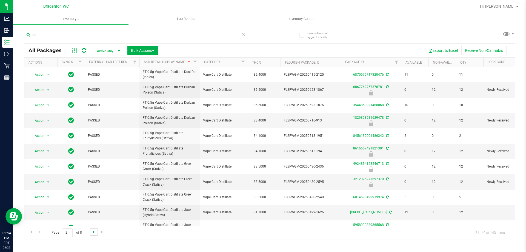
click at [92, 232] on span "Go to the next page" at bounding box center [94, 231] width 4 height 4
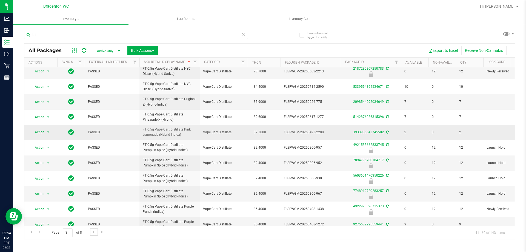
scroll to position [151, 0]
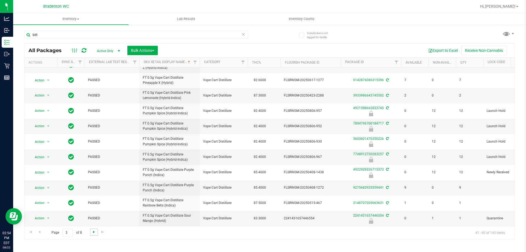
click at [92, 231] on span "Go to the next page" at bounding box center [94, 231] width 4 height 4
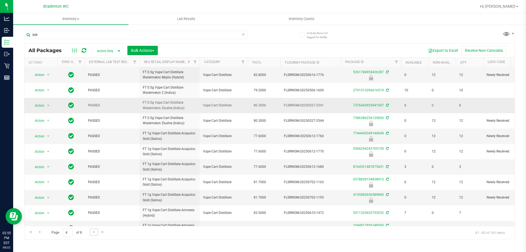
scroll to position [151, 0]
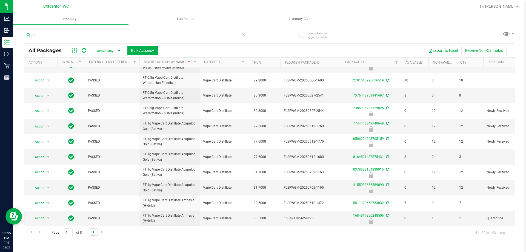
click at [93, 232] on span "Go to the next page" at bounding box center [94, 231] width 4 height 4
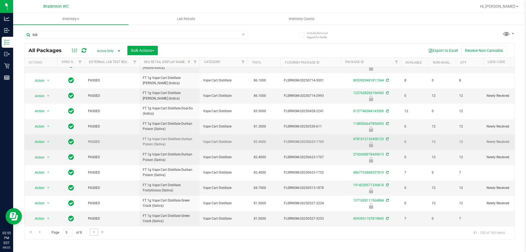
scroll to position [151, 0]
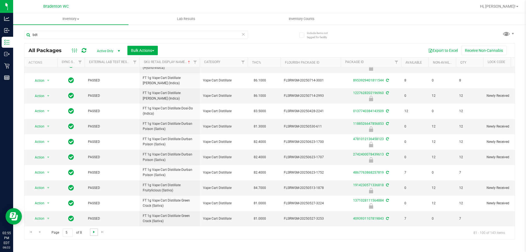
click at [93, 232] on span "Go to the next page" at bounding box center [94, 231] width 4 height 4
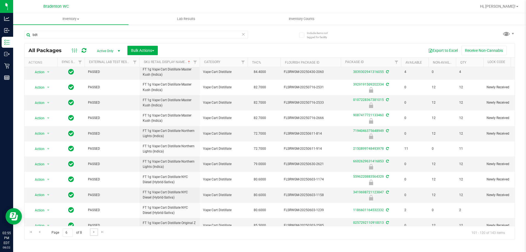
scroll to position [151, 0]
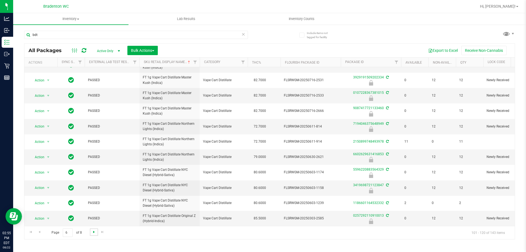
click at [95, 230] on span "Go to the next page" at bounding box center [94, 231] width 4 height 4
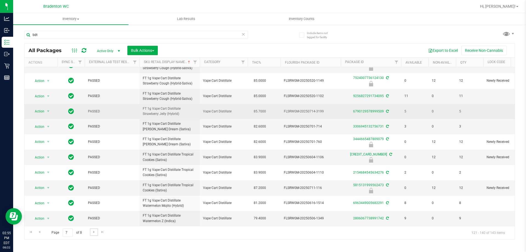
scroll to position [151, 0]
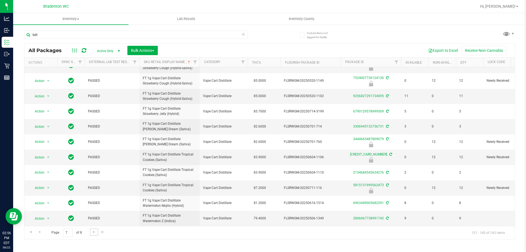
click at [96, 231] on link "Go to the next page" at bounding box center [94, 231] width 8 height 7
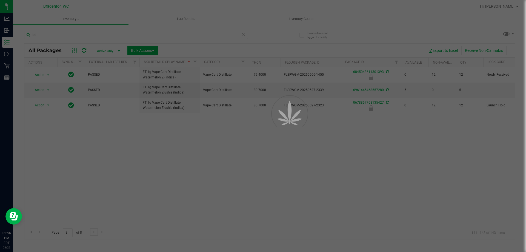
scroll to position [0, 0]
